Goal: Task Accomplishment & Management: Complete application form

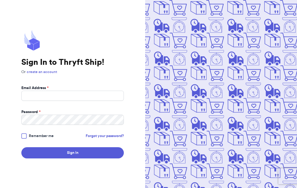
click at [45, 72] on link "create an account" at bounding box center [42, 72] width 30 height 4
click at [58, 97] on input "Email Address *" at bounding box center [72, 96] width 102 height 10
click at [21, 147] on button "Sign In" at bounding box center [72, 152] width 102 height 11
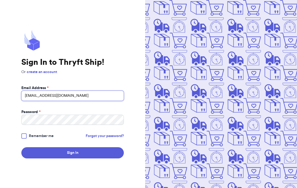
type input "[EMAIL_ADDRESS][DOMAIN_NAME]"
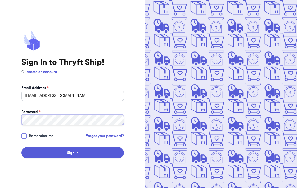
click at [21, 147] on button "Sign In" at bounding box center [72, 152] width 102 height 11
